Goal: Information Seeking & Learning: Learn about a topic

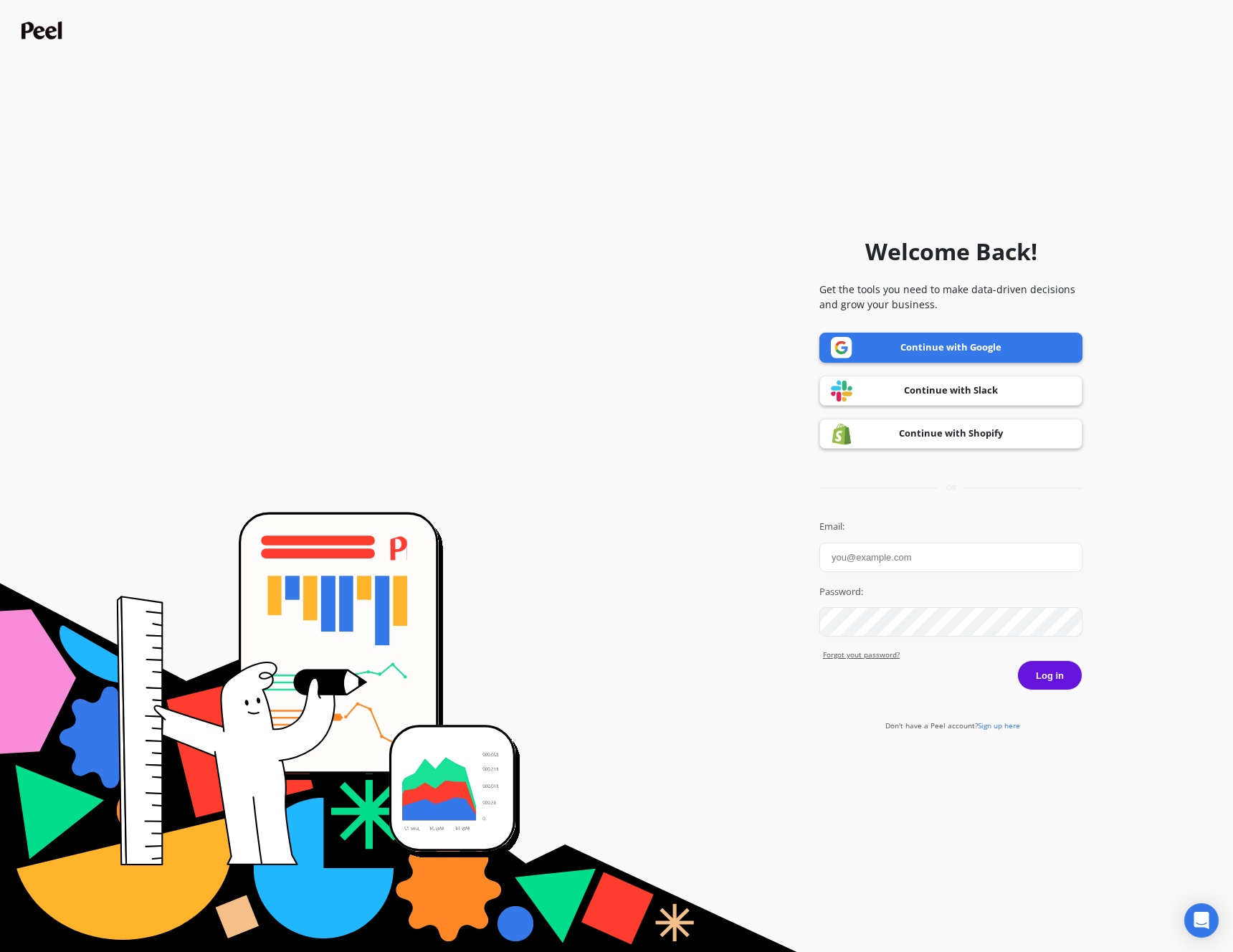
type input "m.remmer@puori.com"
click at [1038, 666] on button "Log in" at bounding box center [1050, 675] width 65 height 30
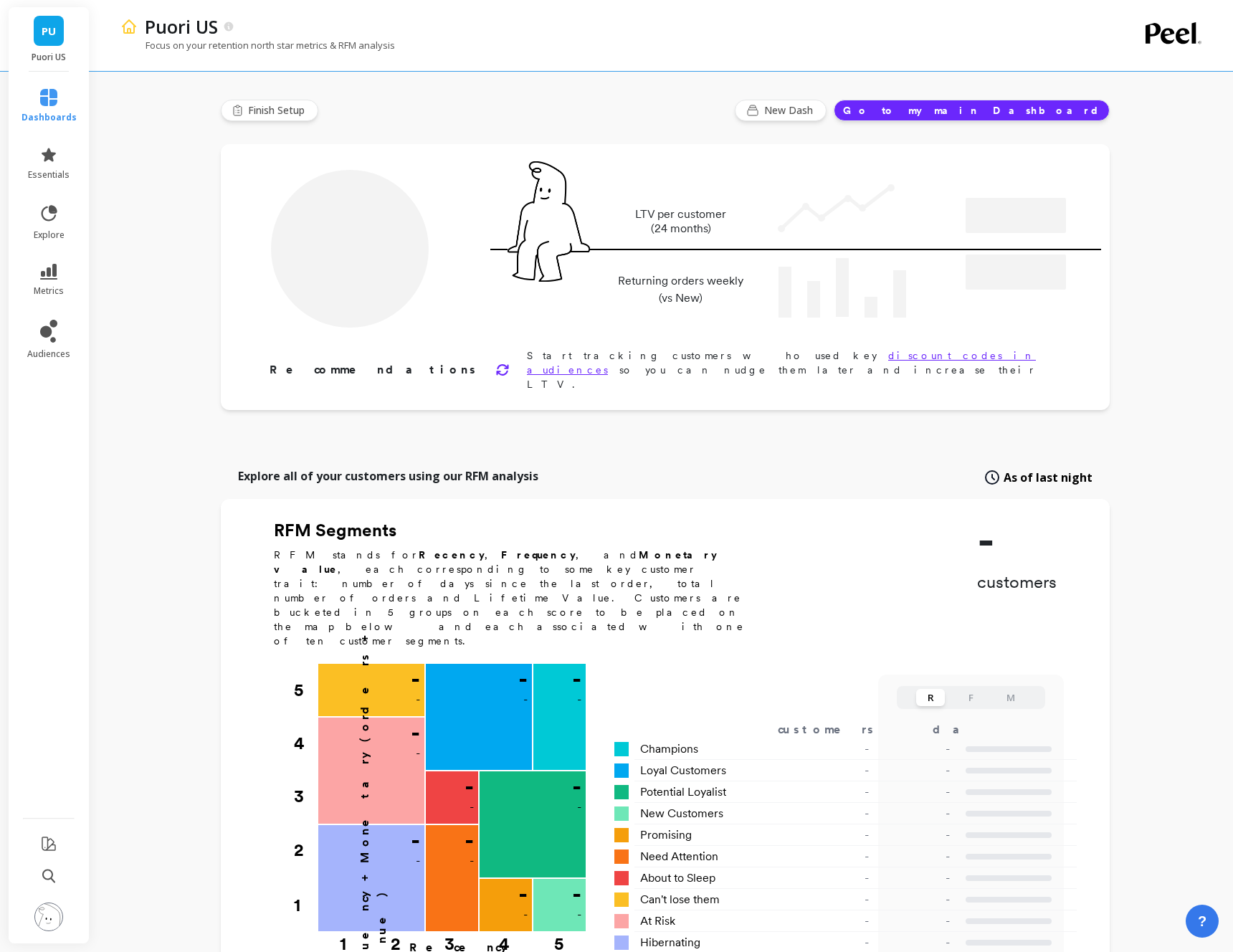
type input "Champions"
type input "1677"
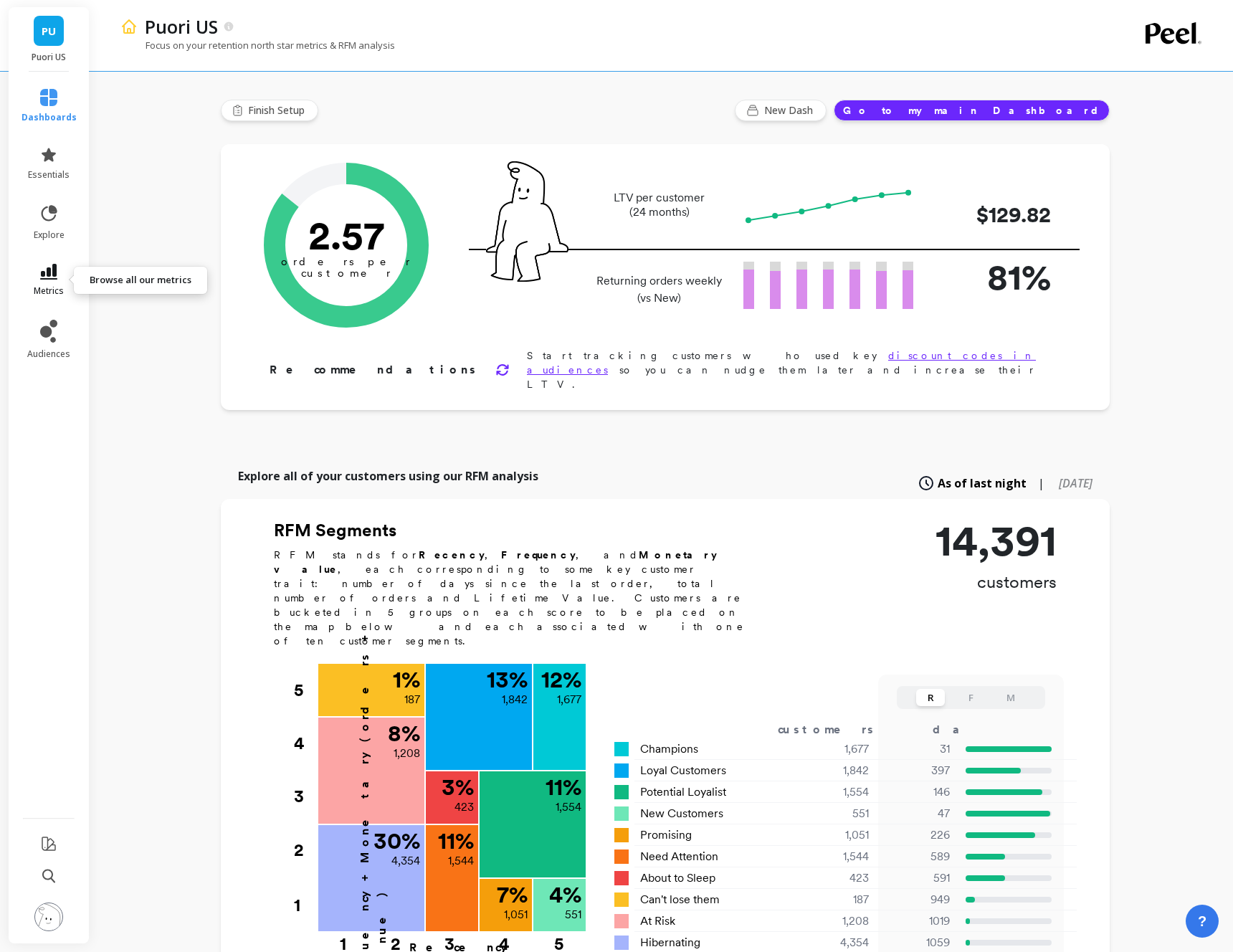
click at [49, 285] on span "metrics" at bounding box center [49, 290] width 30 height 11
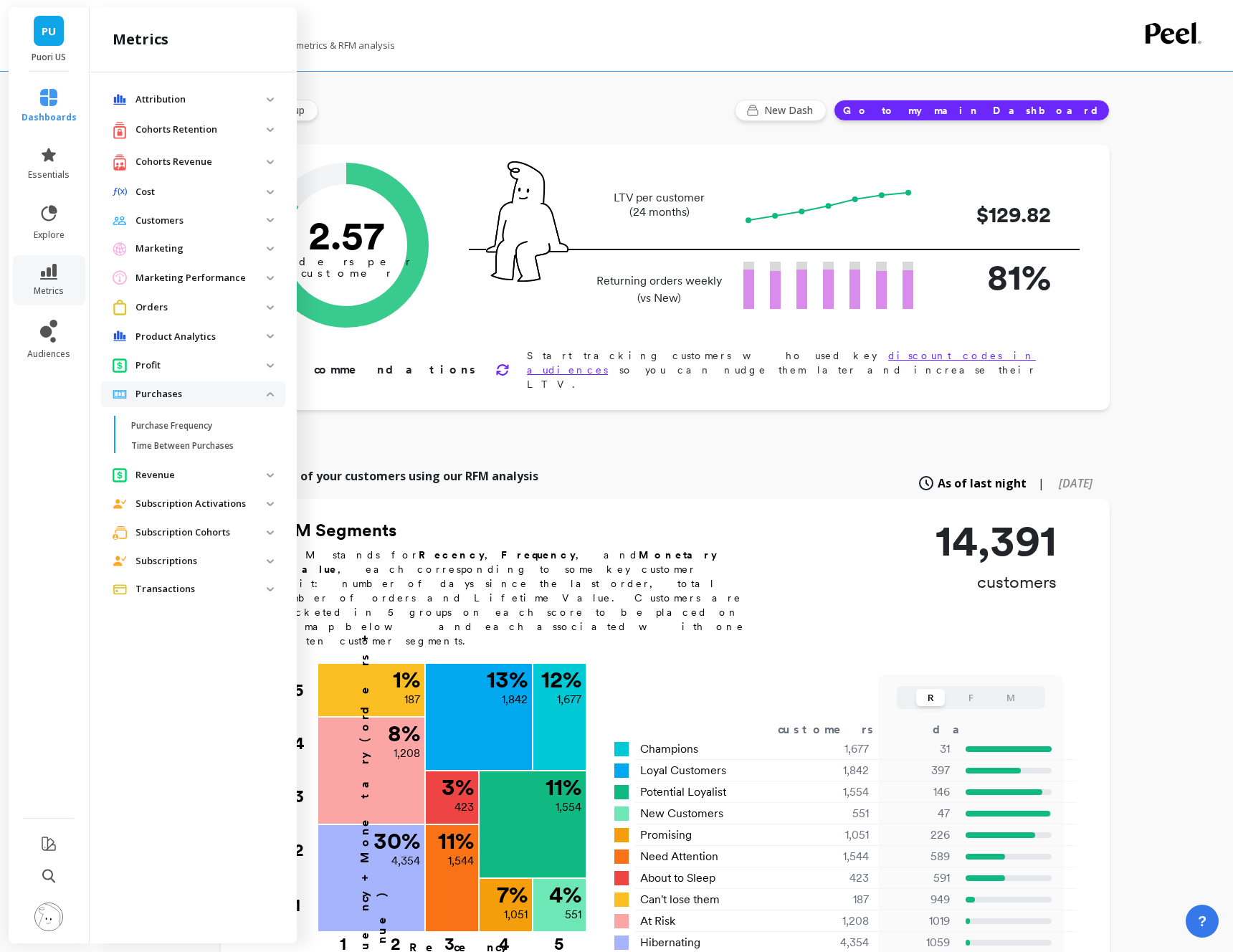
click at [187, 158] on p "Cohorts Revenue" at bounding box center [201, 162] width 131 height 14
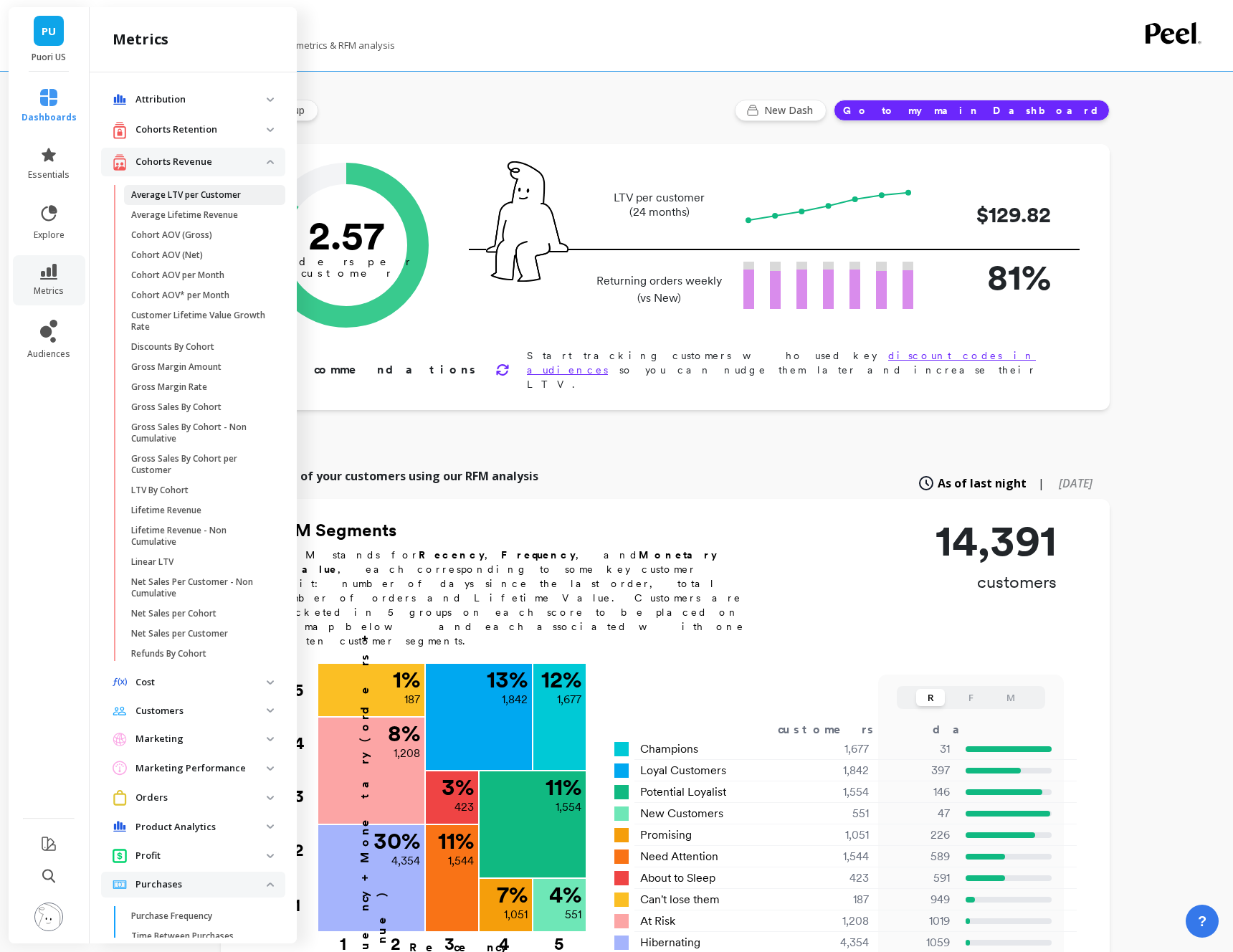
click at [180, 194] on p "Average LTV per Customer" at bounding box center [186, 194] width 110 height 11
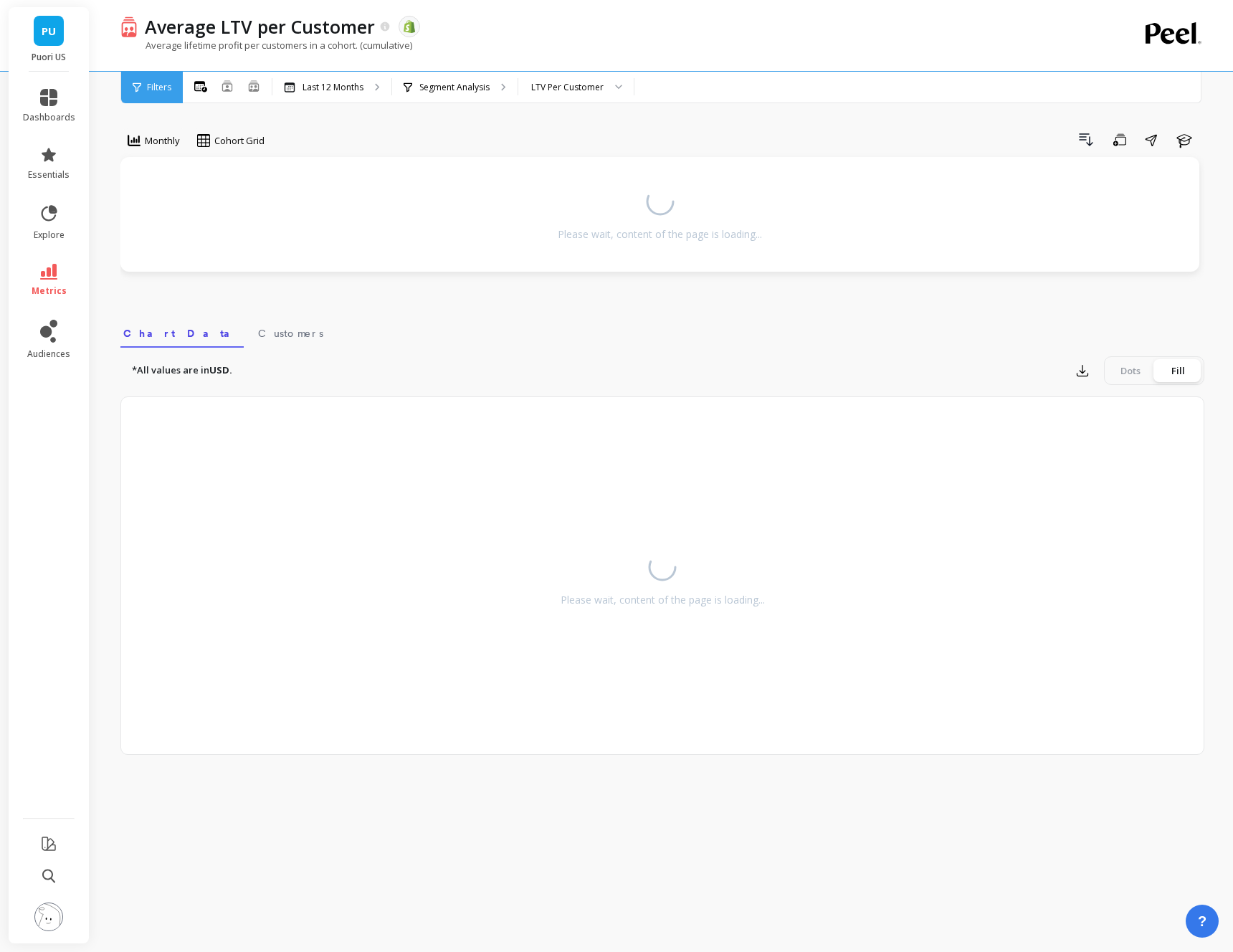
click at [62, 39] on link "PU" at bounding box center [49, 31] width 30 height 30
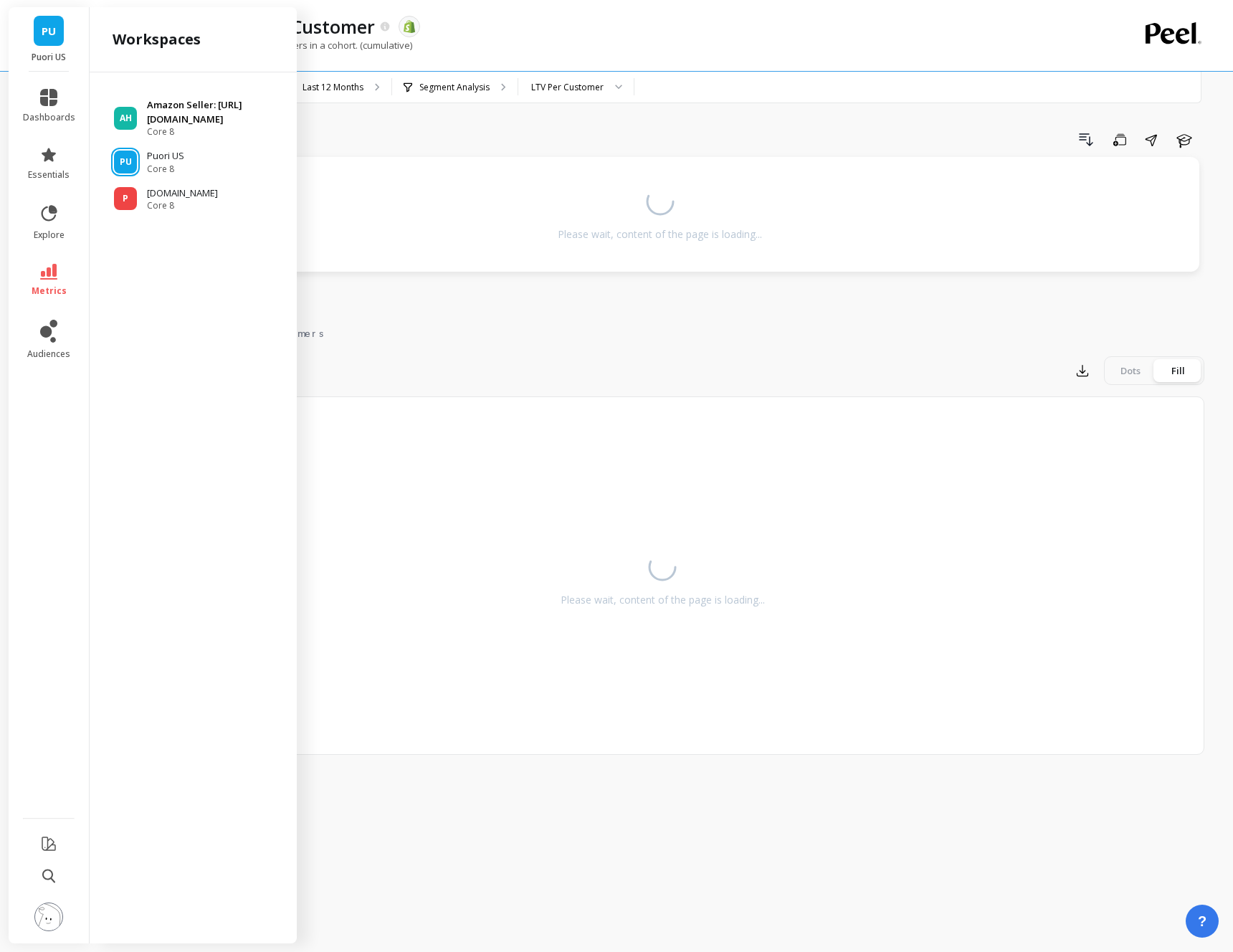
click at [182, 117] on p "Amazon Seller: [URL][DOMAIN_NAME]" at bounding box center [215, 112] width 136 height 28
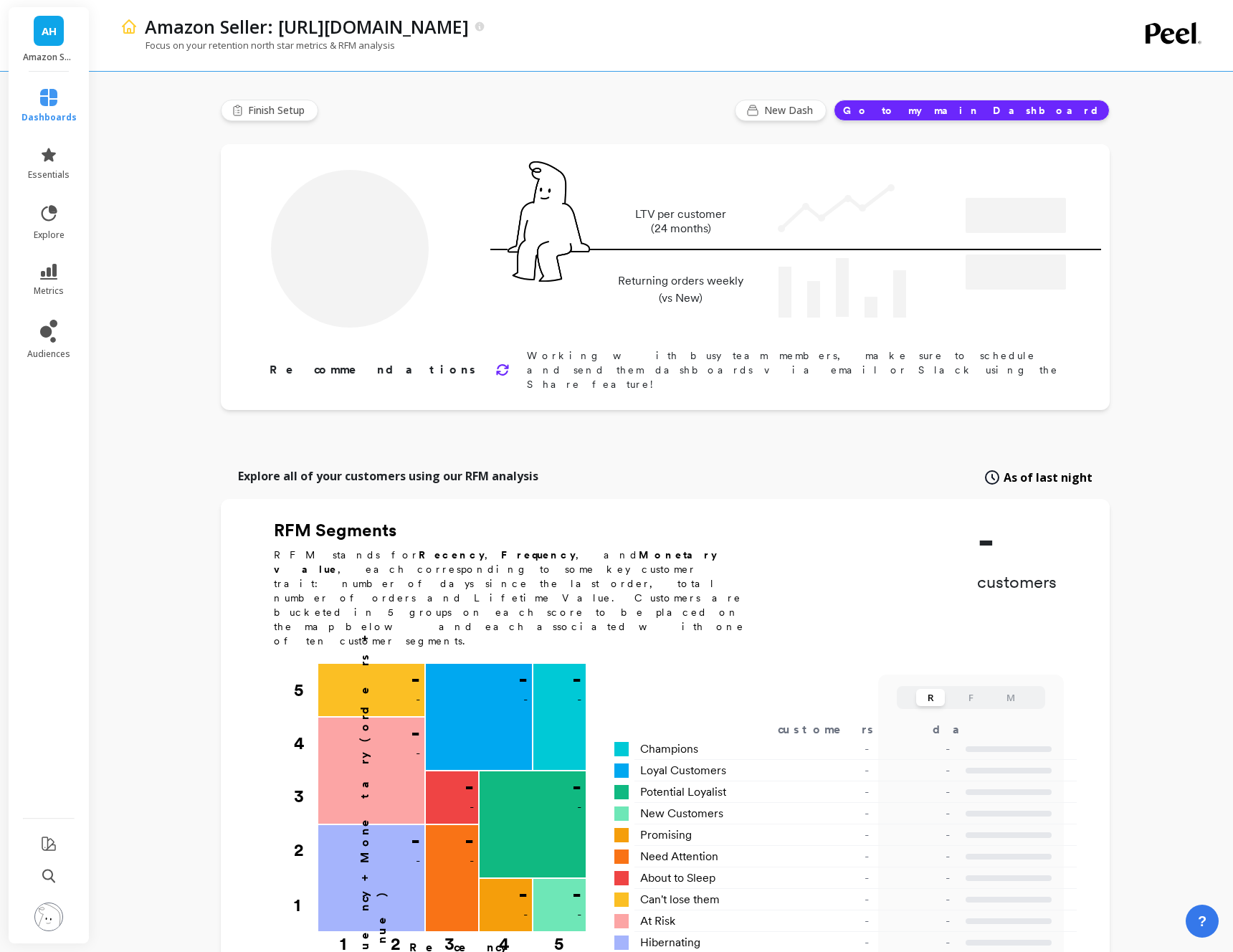
type input "Champions"
type input "8349"
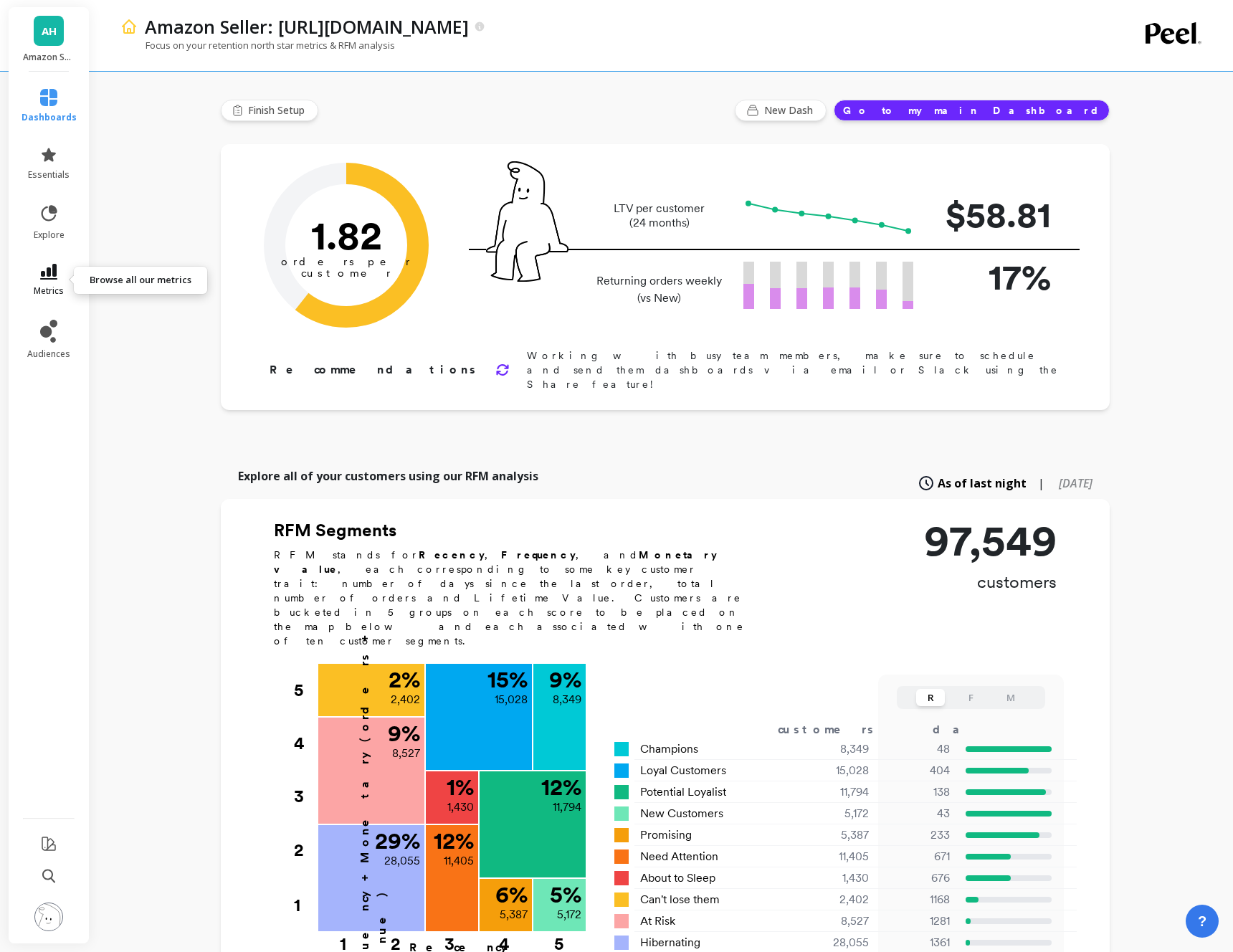
click at [50, 269] on icon at bounding box center [48, 272] width 17 height 16
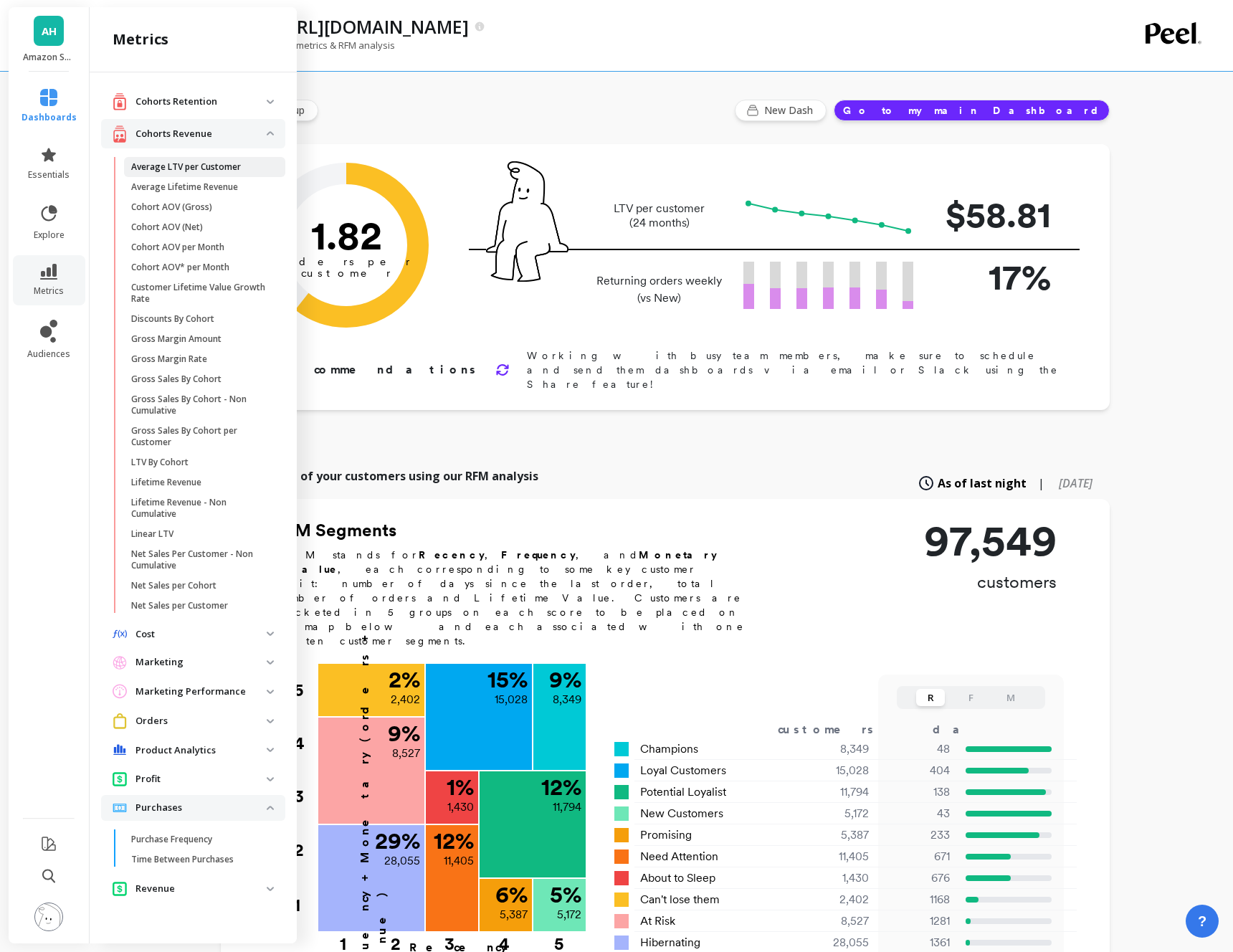
click at [150, 168] on p "Average LTV per Customer" at bounding box center [186, 166] width 110 height 11
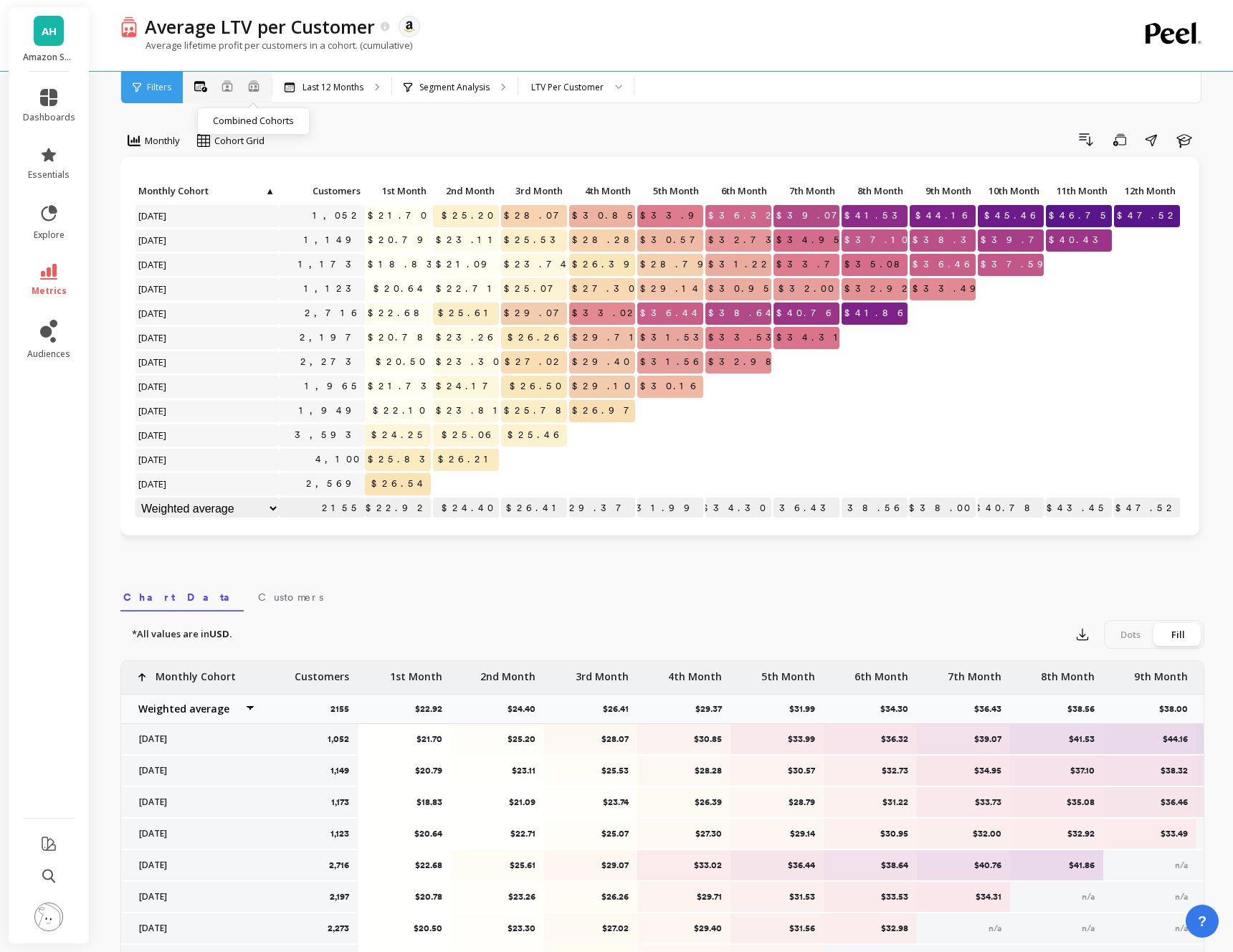
click at [255, 88] on icon at bounding box center [253, 86] width 13 height 12
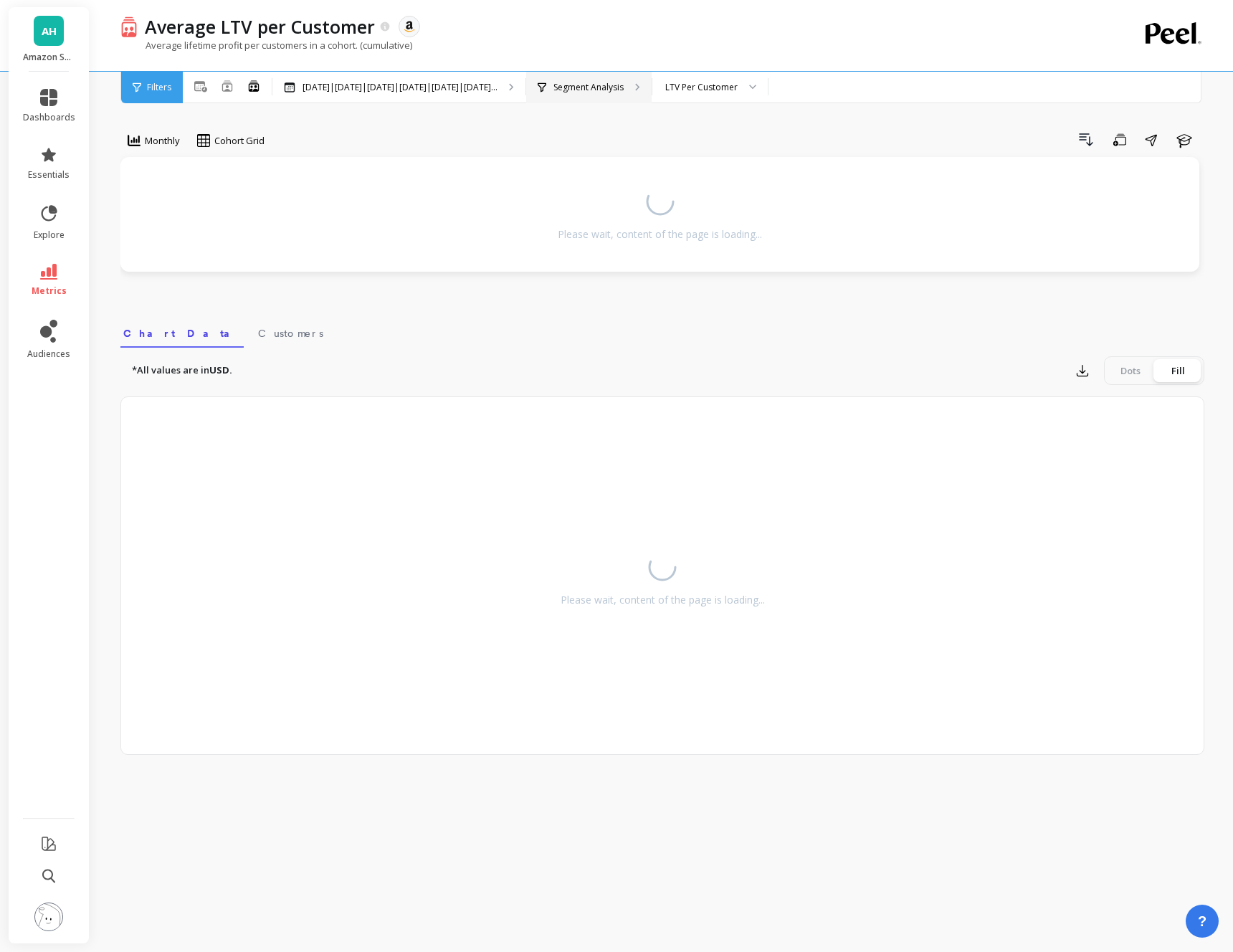
click at [620, 89] on p "Segment Analysis" at bounding box center [589, 87] width 70 height 11
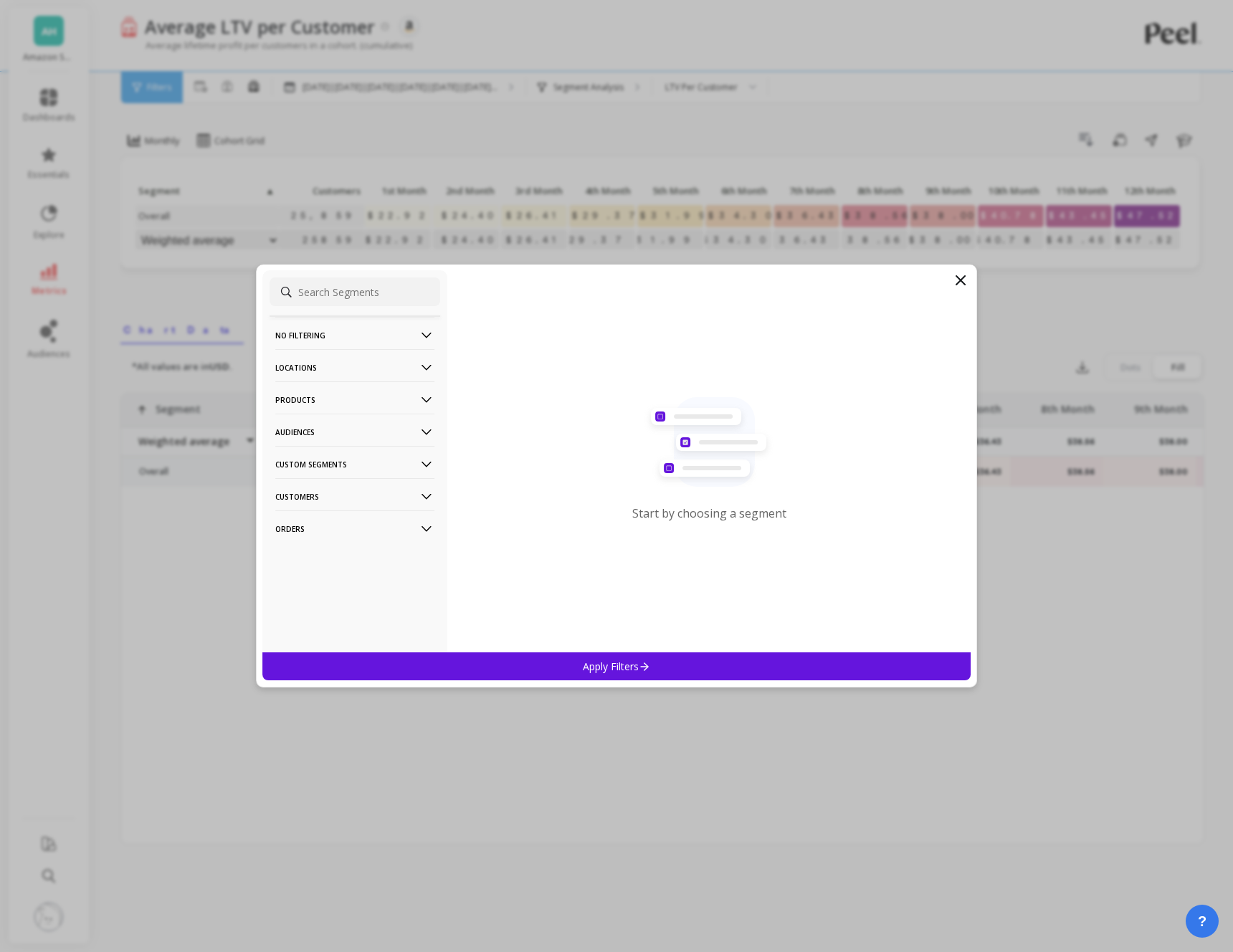
click at [410, 398] on p "Products" at bounding box center [354, 399] width 159 height 37
click at [293, 478] on p "SKUs" at bounding box center [289, 477] width 23 height 13
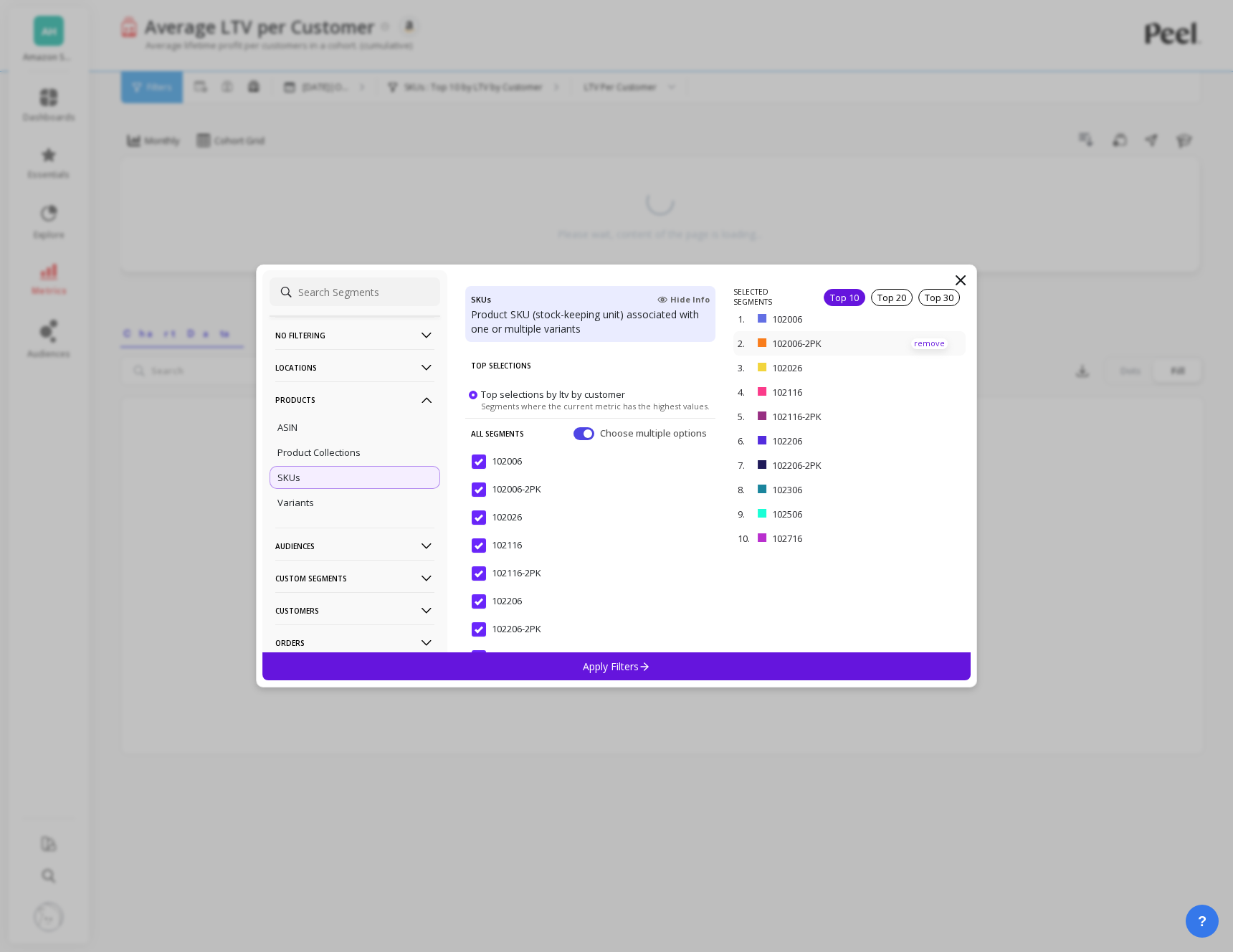
click at [936, 339] on p "remove" at bounding box center [929, 343] width 37 height 11
click at [927, 372] on p "remove" at bounding box center [929, 372] width 37 height 11
click at [930, 347] on p "remove" at bounding box center [929, 348] width 37 height 11
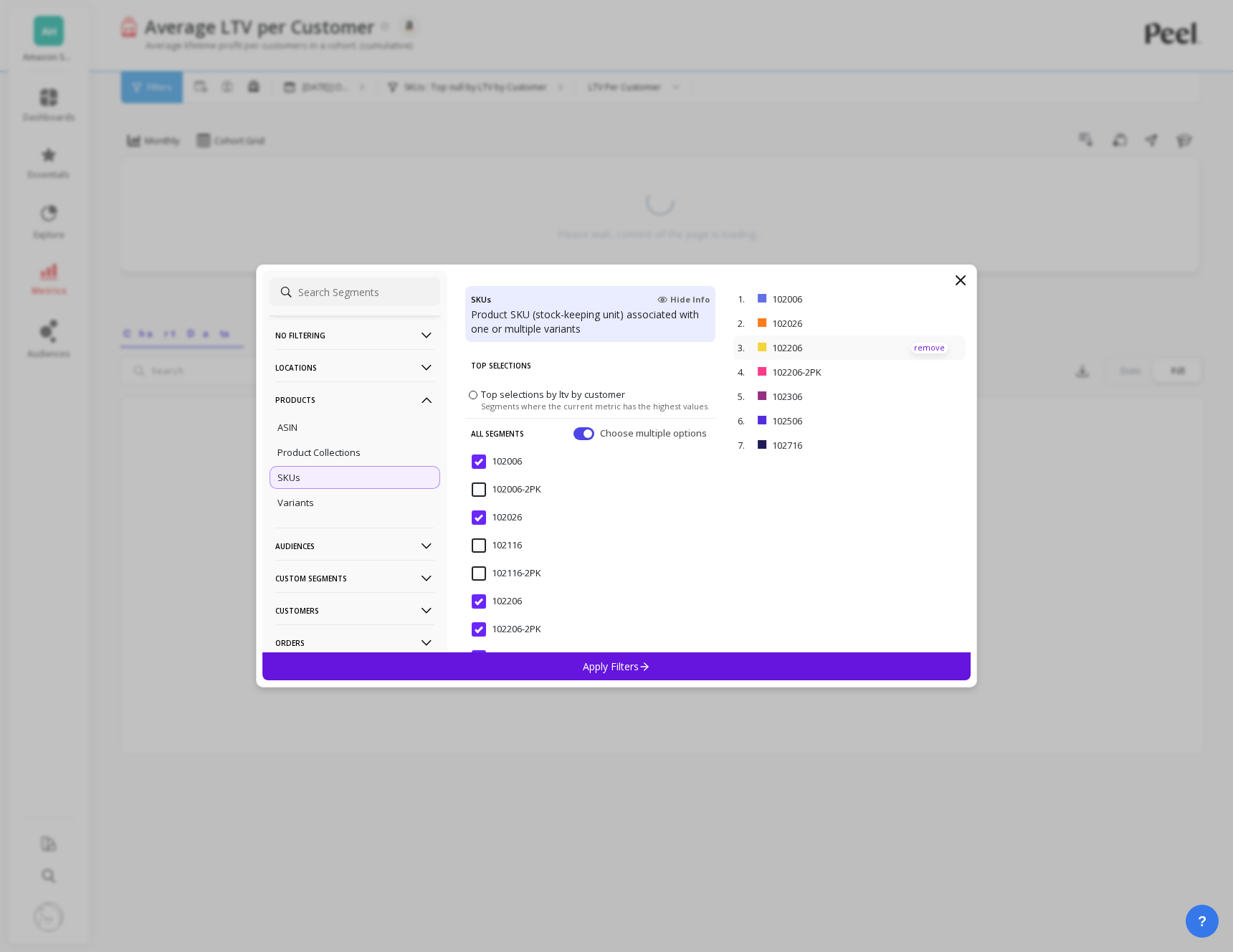
click at [930, 347] on p "remove" at bounding box center [929, 348] width 37 height 11
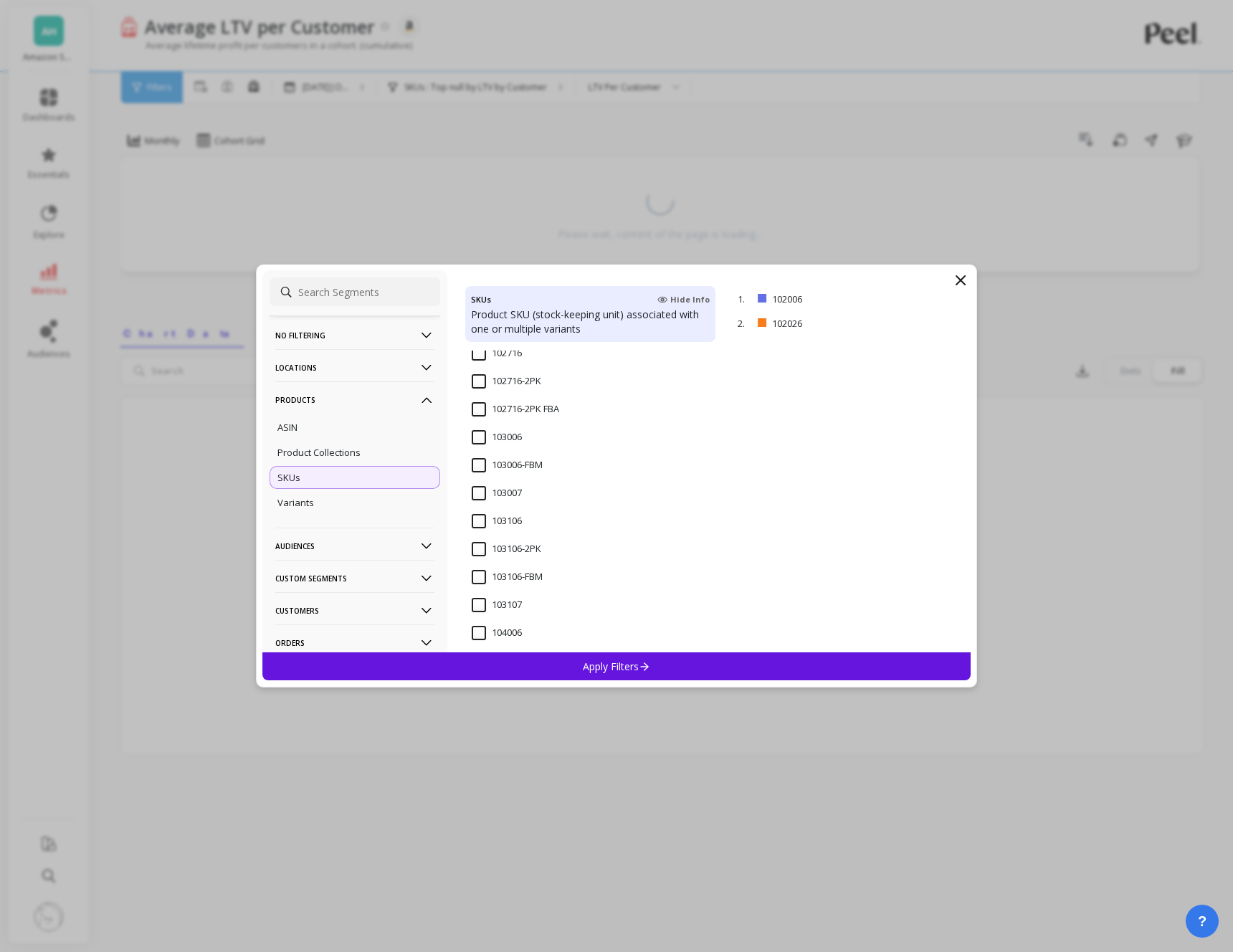
scroll to position [371, 0]
click at [478, 509] on input "103106" at bounding box center [497, 510] width 50 height 14
click at [480, 585] on input "104066" at bounding box center [497, 584] width 50 height 14
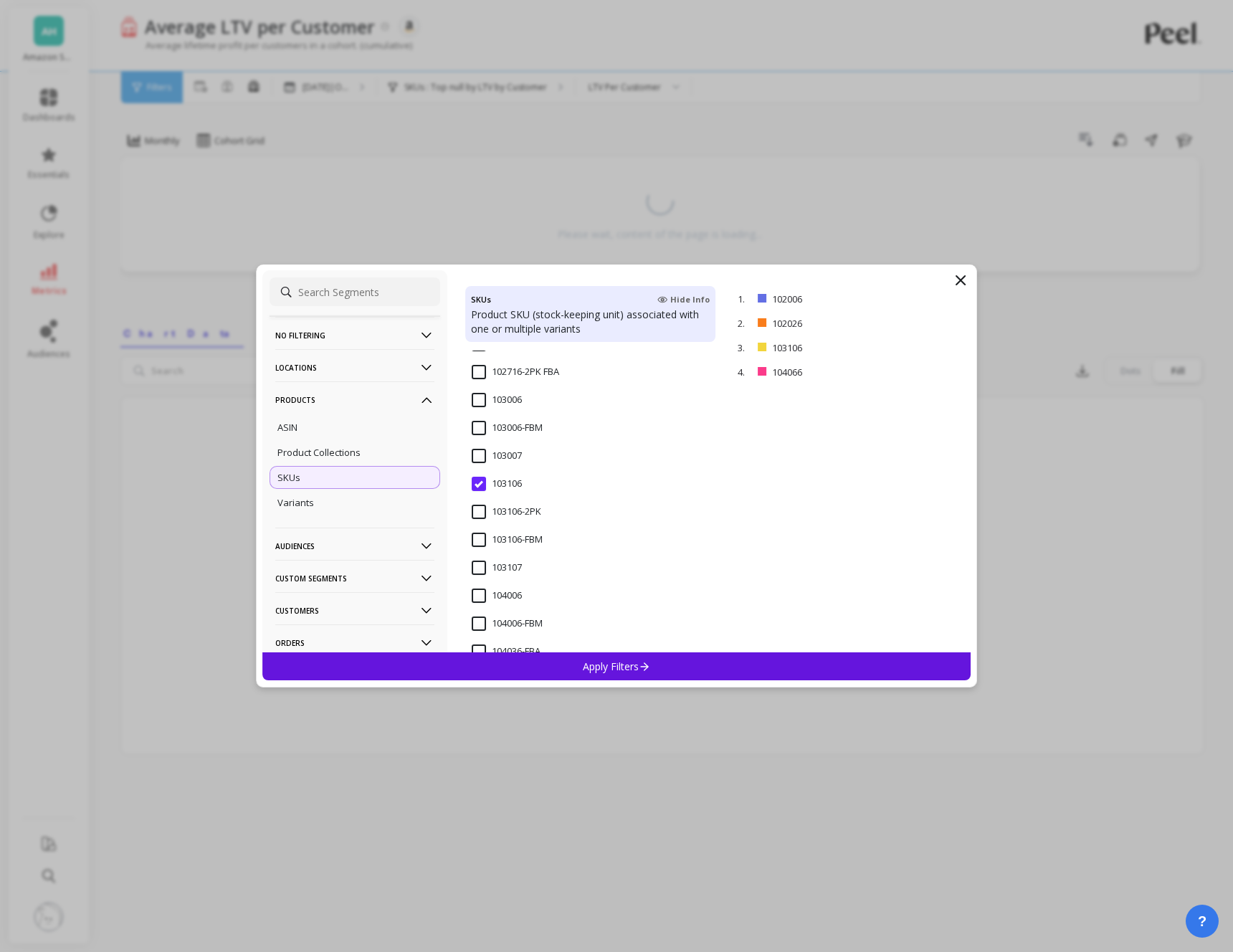
scroll to position [396, 0]
click at [480, 401] on input "103006" at bounding box center [497, 401] width 50 height 14
click at [479, 513] on input "102026" at bounding box center [497, 513] width 50 height 14
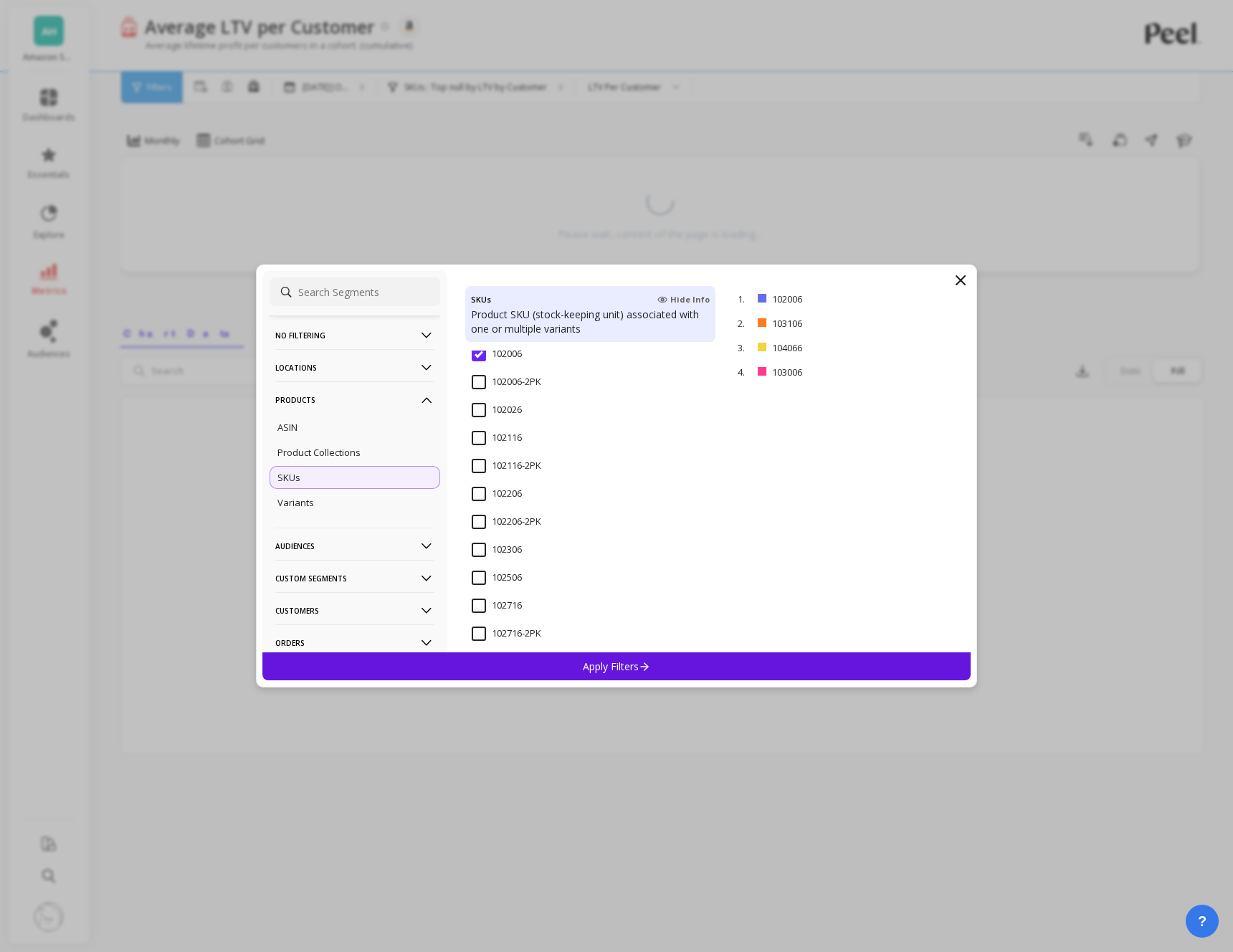
click at [480, 437] on input "102116" at bounding box center [497, 438] width 50 height 14
click at [480, 465] on input "104006" at bounding box center [497, 464] width 50 height 14
click at [630, 663] on p "Apply Filters" at bounding box center [617, 667] width 68 height 14
